Goal: Find specific page/section: Find specific page/section

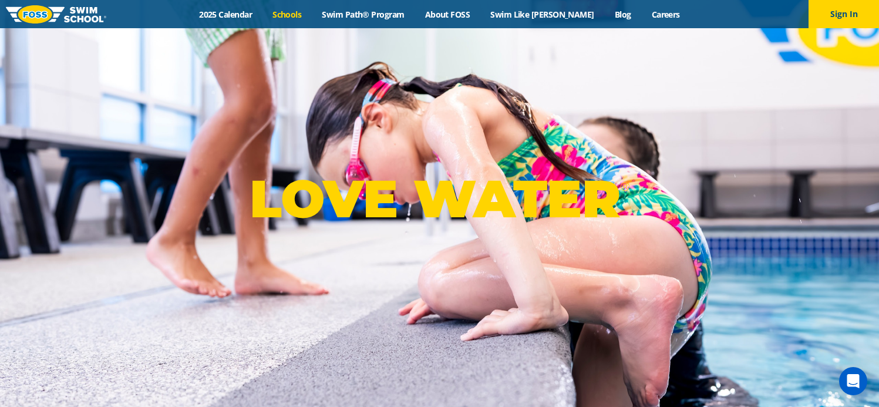
click at [299, 9] on link "Schools" at bounding box center [286, 14] width 49 height 11
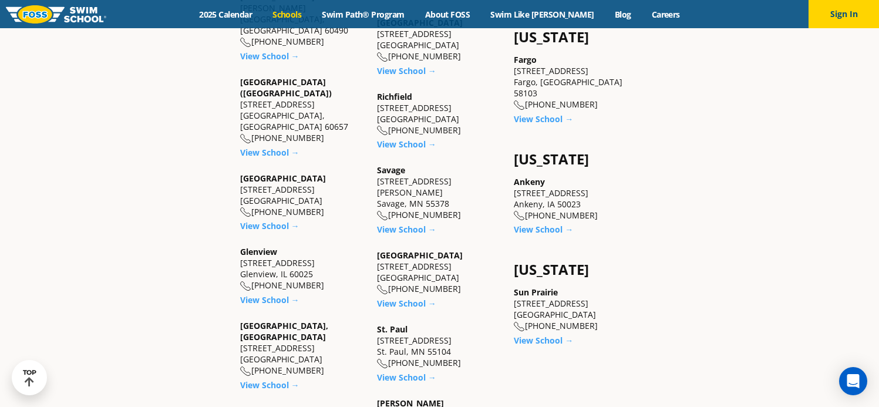
scroll to position [822, 0]
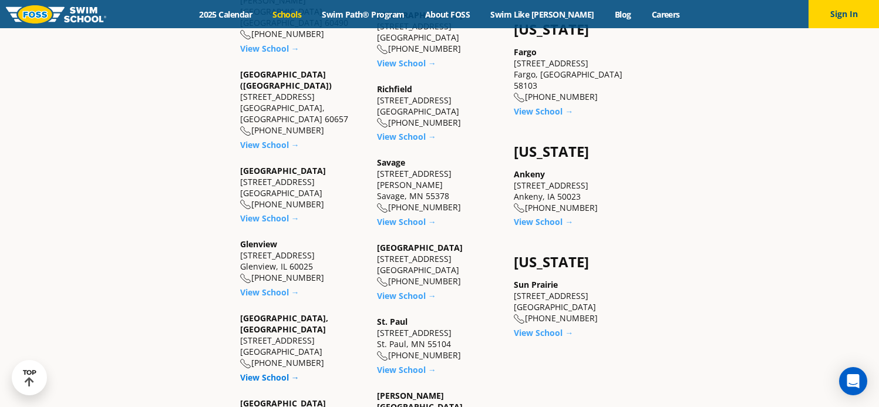
click at [273, 371] on link "View School →" at bounding box center [269, 376] width 59 height 11
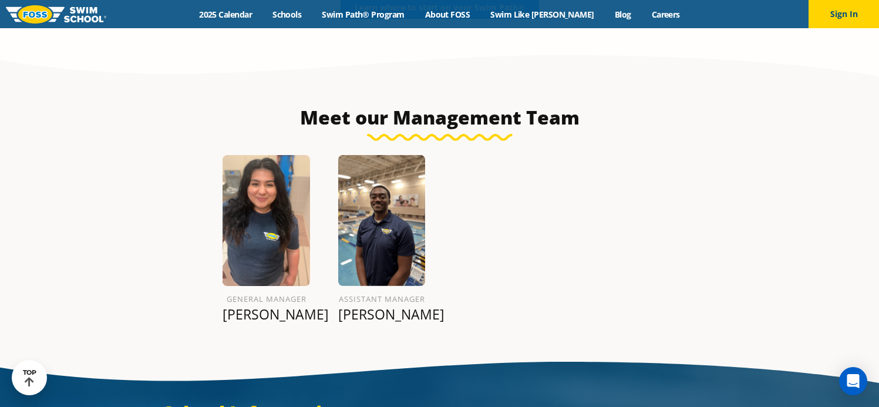
scroll to position [1216, 0]
